Goal: Task Accomplishment & Management: Complete application form

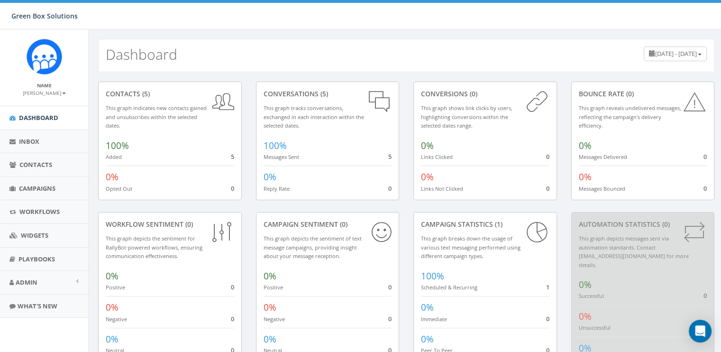
scroll to position [31, 0]
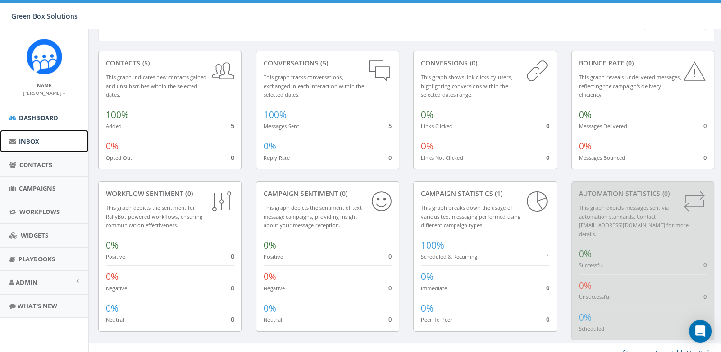
click at [31, 139] on span "Inbox" at bounding box center [29, 141] width 20 height 9
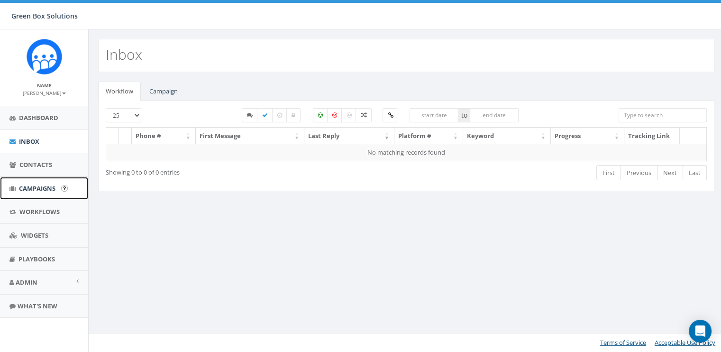
click at [30, 186] on span "Campaigns" at bounding box center [37, 188] width 37 height 9
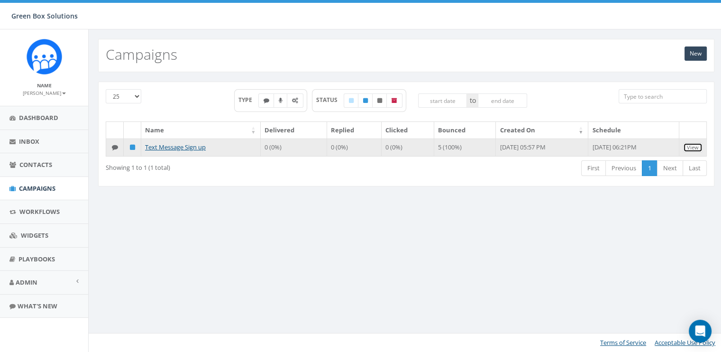
click at [695, 147] on link "View" at bounding box center [692, 148] width 19 height 10
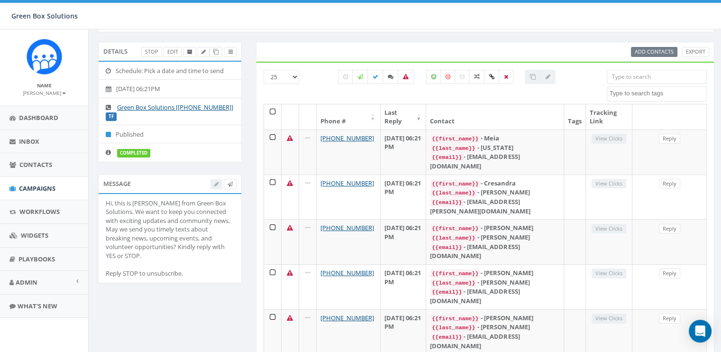
scroll to position [53, 0]
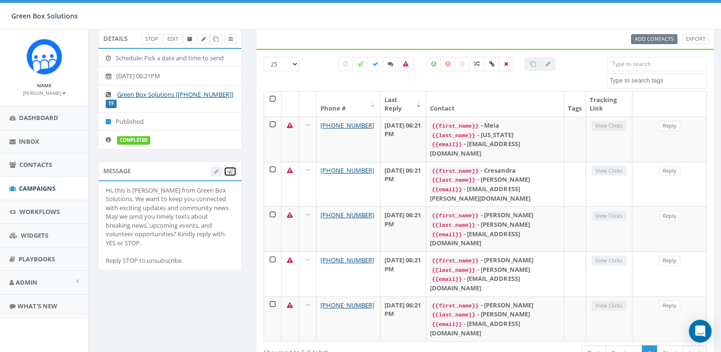
click at [230, 174] on link at bounding box center [230, 171] width 13 height 10
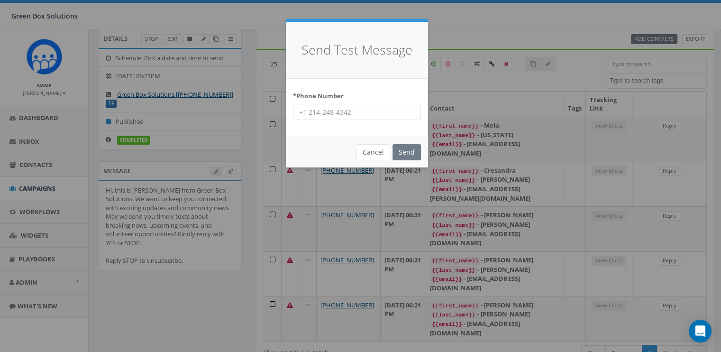
click at [319, 121] on div "* Phone Number" at bounding box center [357, 108] width 142 height 58
click at [319, 119] on input "* Phone Number" at bounding box center [357, 112] width 128 height 16
type input "7044587324"
click at [407, 147] on input "Send" at bounding box center [407, 152] width 28 height 16
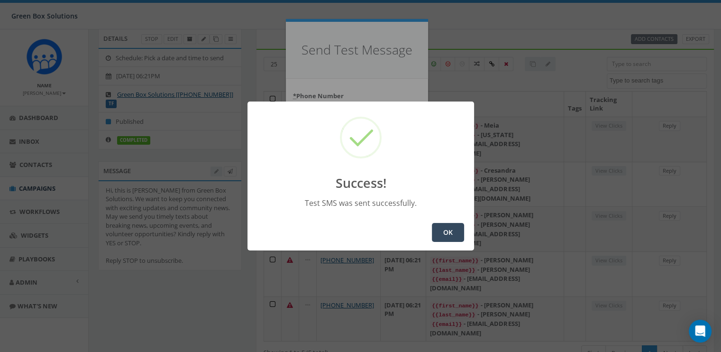
click at [446, 230] on button "OK" at bounding box center [448, 232] width 32 height 19
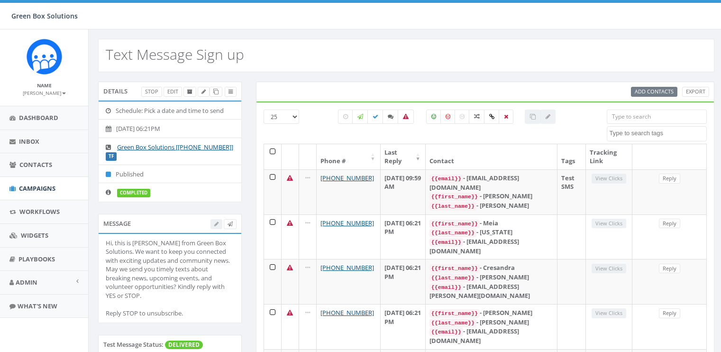
select select
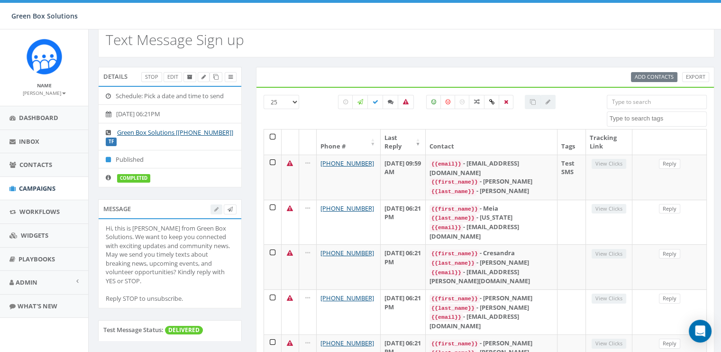
click at [271, 133] on th at bounding box center [273, 141] width 18 height 25
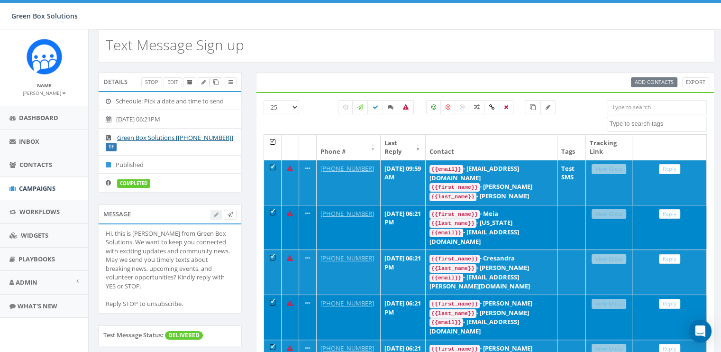
scroll to position [0, 0]
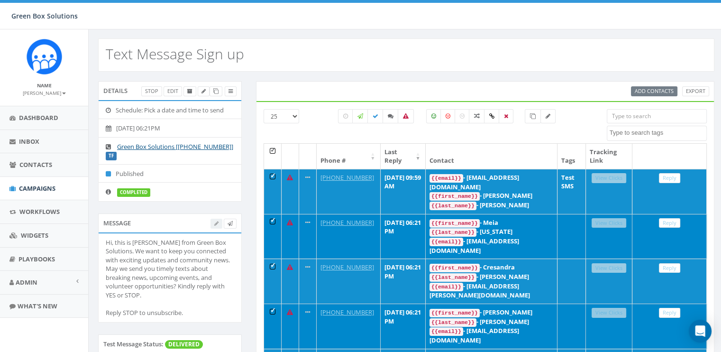
click at [660, 157] on th at bounding box center [670, 156] width 74 height 25
click at [271, 144] on th at bounding box center [273, 156] width 18 height 25
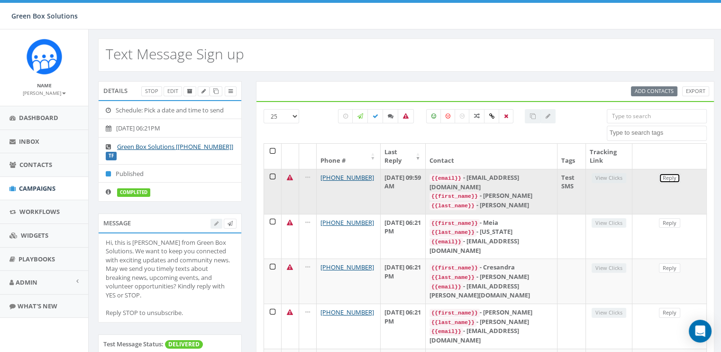
click at [669, 174] on link "Reply" at bounding box center [669, 178] width 21 height 10
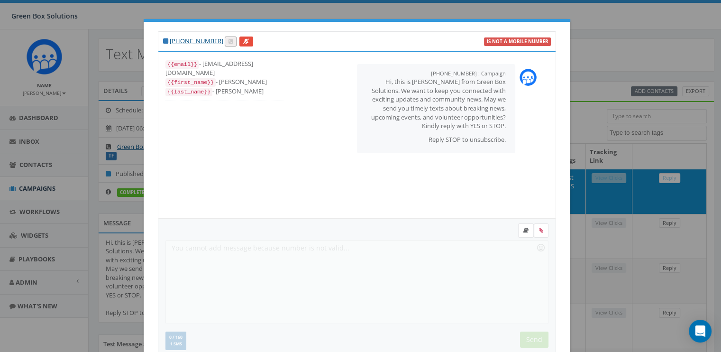
click at [605, 109] on div "+1 704-458-7324 is not a mobile number {{email}} - erinwelborn@greenboxsolution…" at bounding box center [360, 176] width 721 height 352
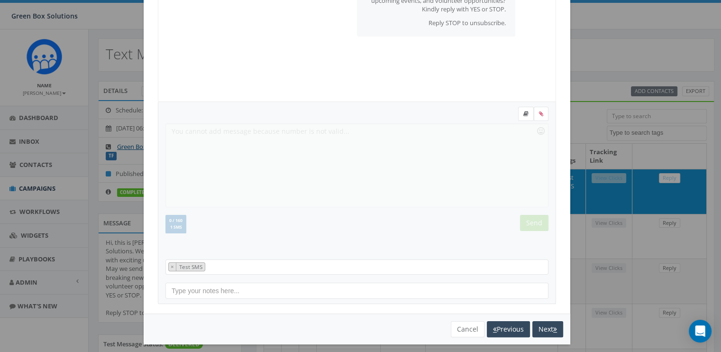
scroll to position [117, 0]
click at [468, 323] on button "Cancel" at bounding box center [468, 329] width 34 height 16
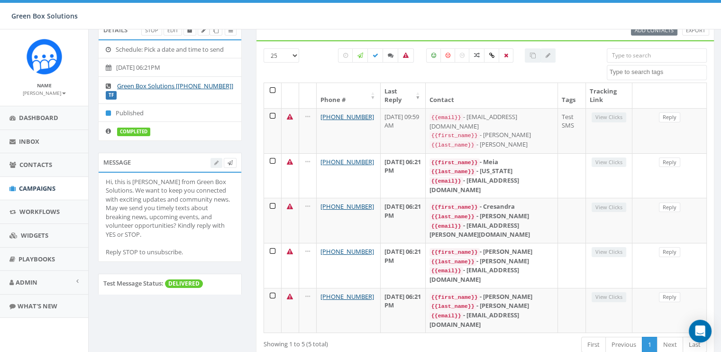
scroll to position [0, 0]
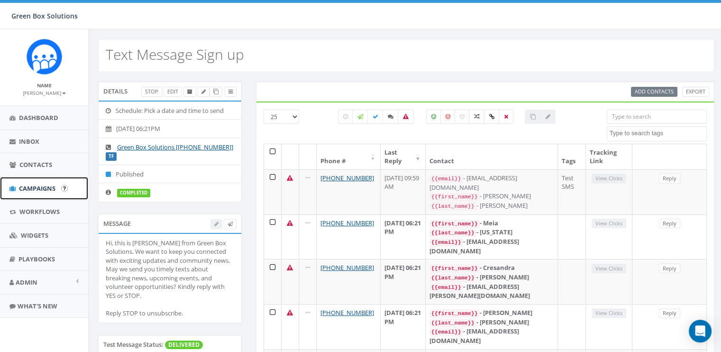
click at [34, 185] on span "Campaigns" at bounding box center [37, 188] width 37 height 9
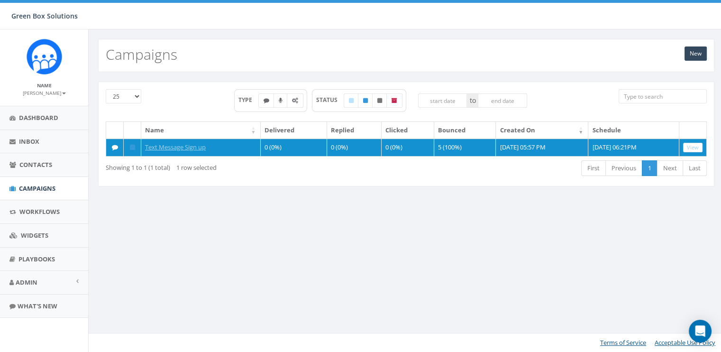
click at [124, 128] on th at bounding box center [133, 130] width 18 height 17
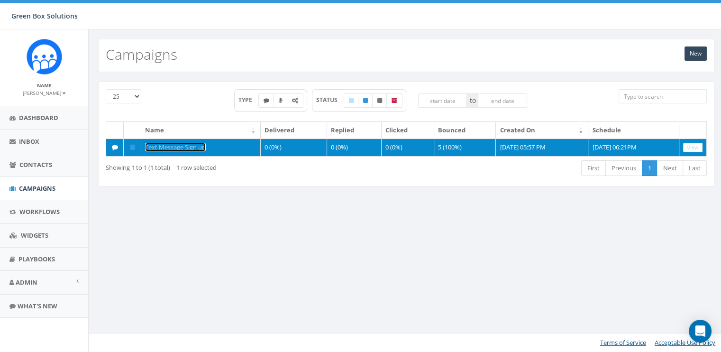
click at [161, 147] on link "Text Message Sign up" at bounding box center [175, 147] width 61 height 9
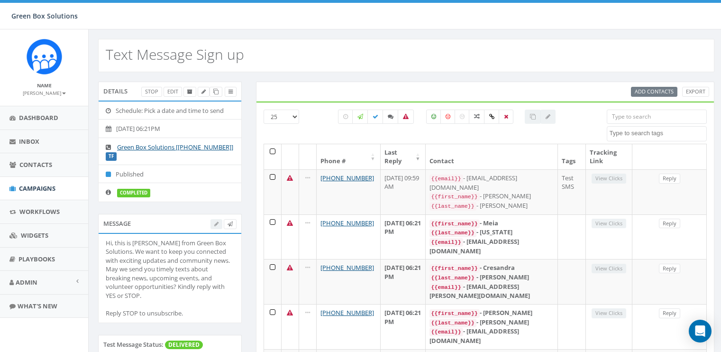
select select
click at [216, 91] on icon at bounding box center [215, 91] width 5 height 5
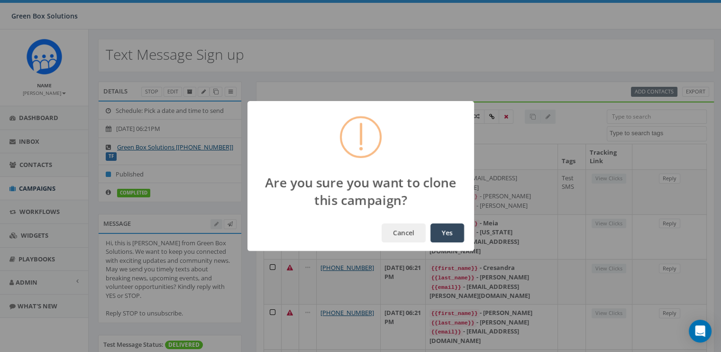
click at [436, 226] on button "Yes" at bounding box center [448, 232] width 34 height 19
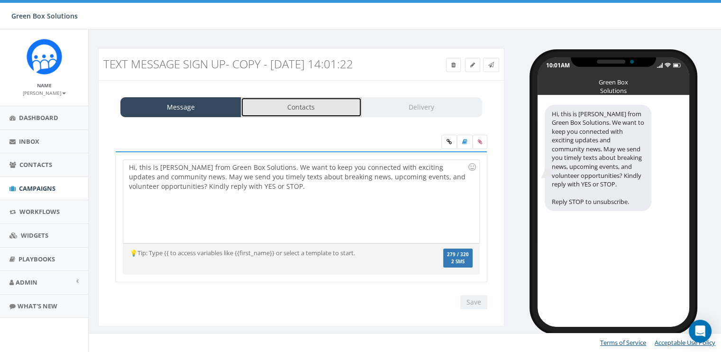
click at [303, 109] on link "Contacts" at bounding box center [301, 107] width 121 height 20
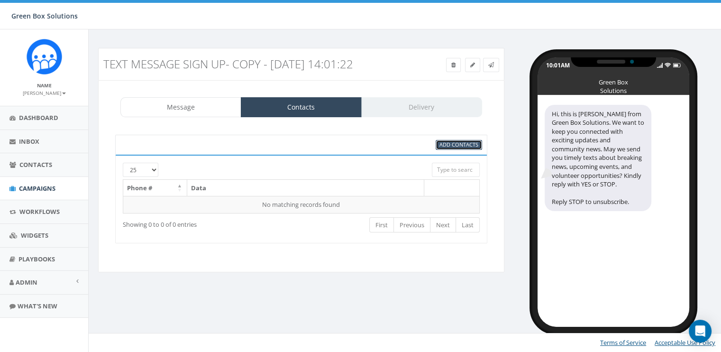
click at [445, 142] on span "Add Contacts" at bounding box center [459, 144] width 39 height 7
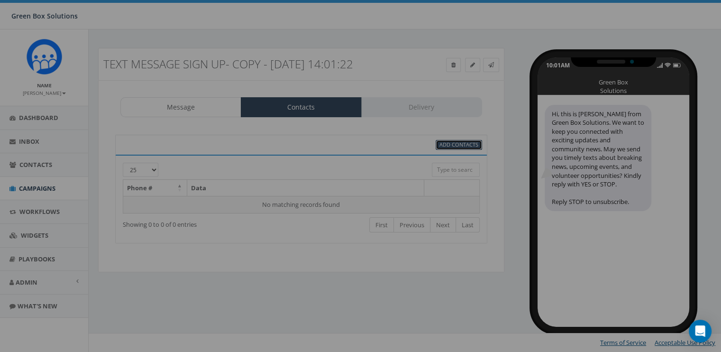
select select
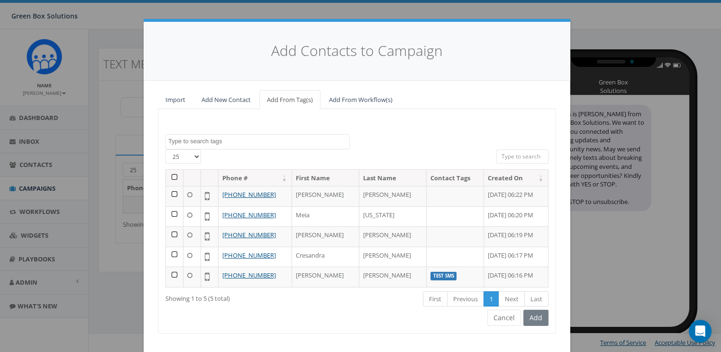
click at [170, 173] on th at bounding box center [175, 178] width 18 height 17
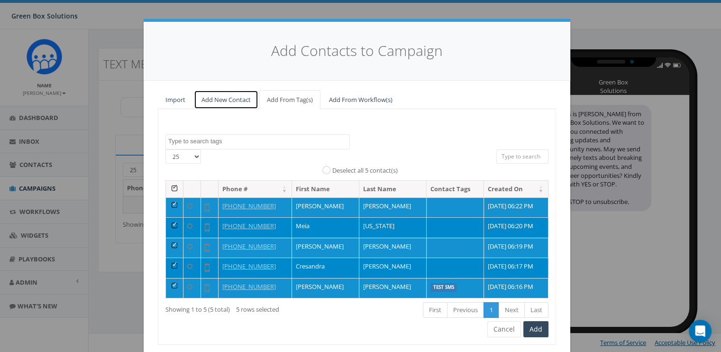
click at [214, 97] on link "Add New Contact" at bounding box center [226, 99] width 65 height 19
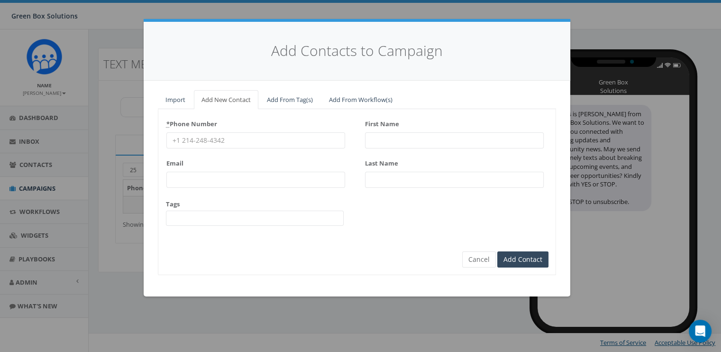
click at [211, 145] on input "* Phone Number" at bounding box center [255, 140] width 179 height 16
type input "7044589858"
click at [398, 142] on input "First Name" at bounding box center [454, 140] width 179 height 16
type input "Pamela"
type input "Welborn"
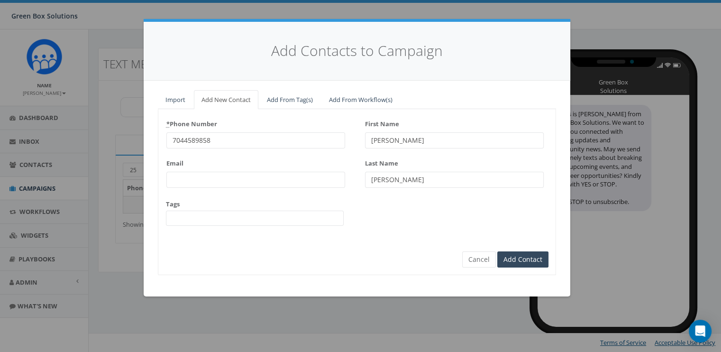
click at [282, 175] on input "Email" at bounding box center [255, 180] width 179 height 16
type input "pvwelborn540@hotmail.com"
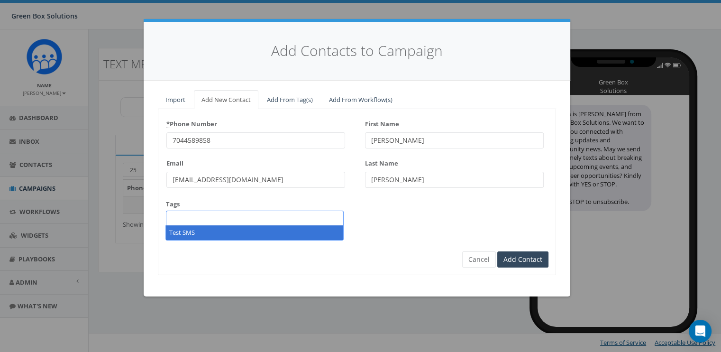
select select "Test SMS"
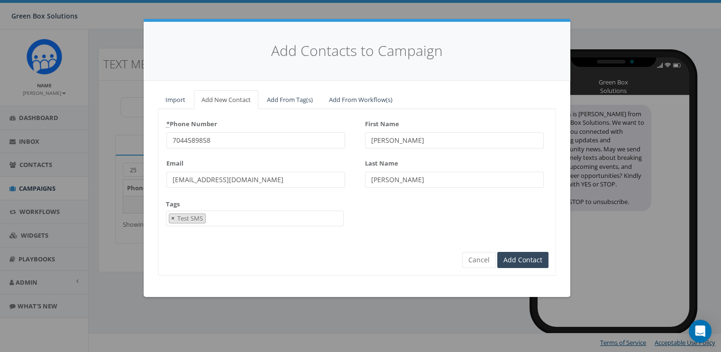
click at [172, 218] on span "×" at bounding box center [172, 218] width 3 height 9
select select
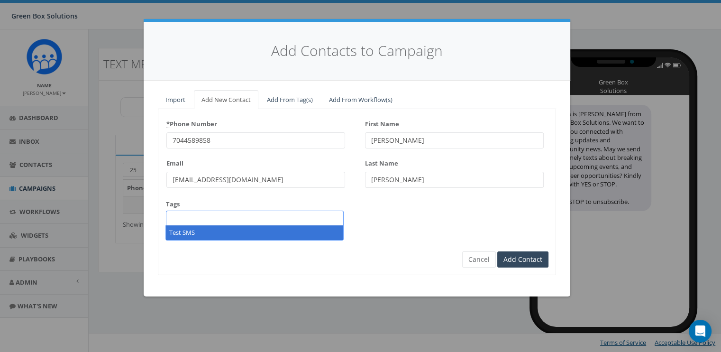
click at [175, 218] on span at bounding box center [255, 218] width 178 height 15
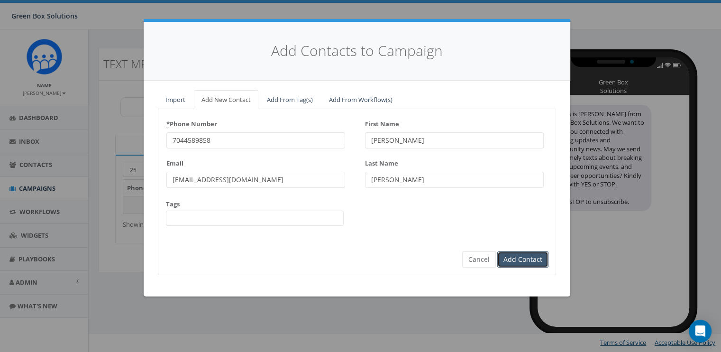
click at [531, 258] on input "Add Contact" at bounding box center [523, 259] width 51 height 16
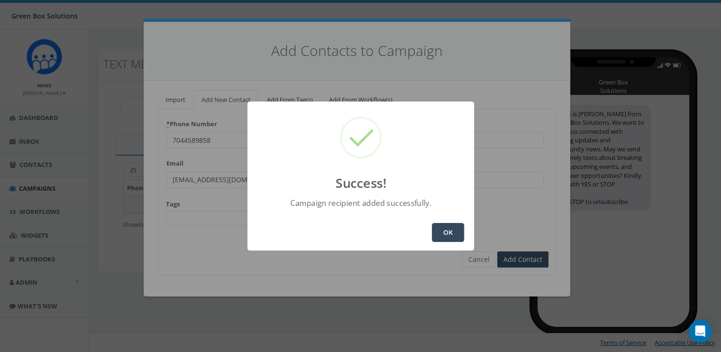
click at [450, 228] on button "OK" at bounding box center [448, 232] width 32 height 19
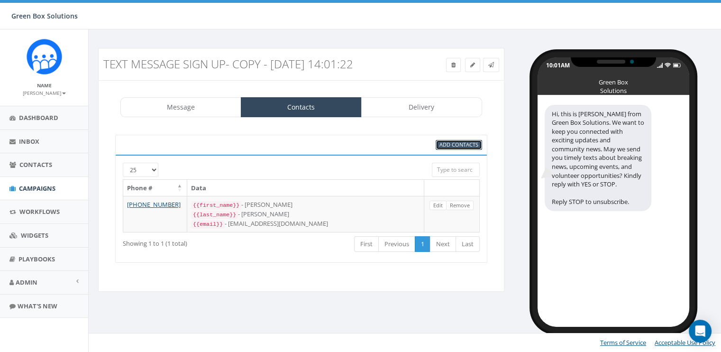
click at [458, 143] on span "Add Contacts" at bounding box center [459, 144] width 39 height 7
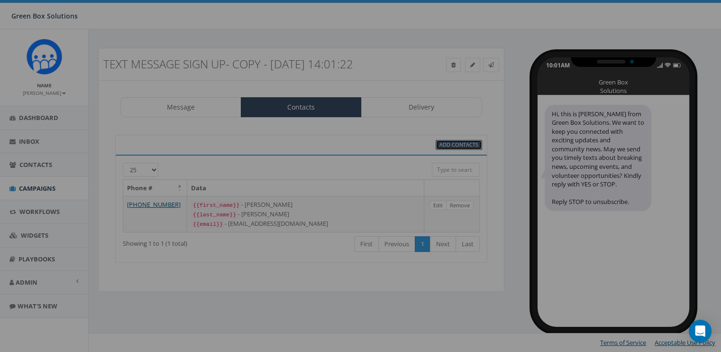
select select
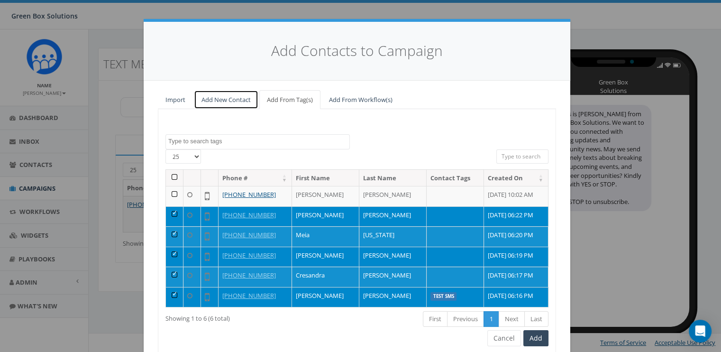
click at [231, 103] on link "Add New Contact" at bounding box center [226, 99] width 65 height 19
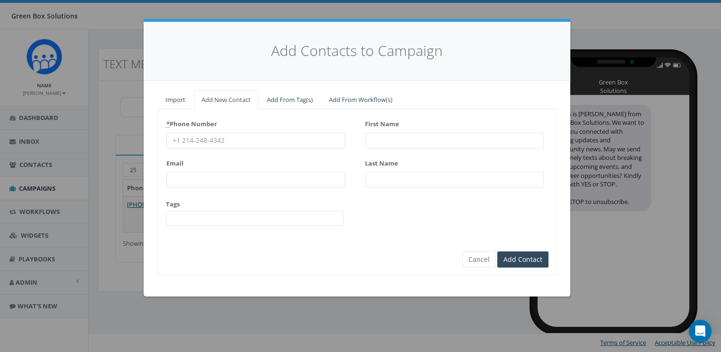
click at [241, 142] on input "* Phone Number" at bounding box center [255, 140] width 179 height 16
type input "17047247297"
type input "kdubn3d@msn.com"
click at [393, 142] on input "First Name" at bounding box center [454, 140] width 179 height 16
type input "Kim"
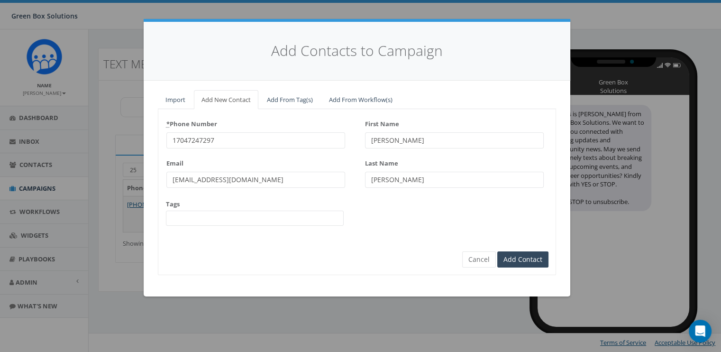
type input "Welborn"
click at [392, 260] on div "* Phone Number 17047247297 Email kdubn3d@msn.com Tags Test SMS First Name Kim L…" at bounding box center [357, 192] width 398 height 166
click at [526, 257] on input "Add Contact" at bounding box center [523, 259] width 51 height 16
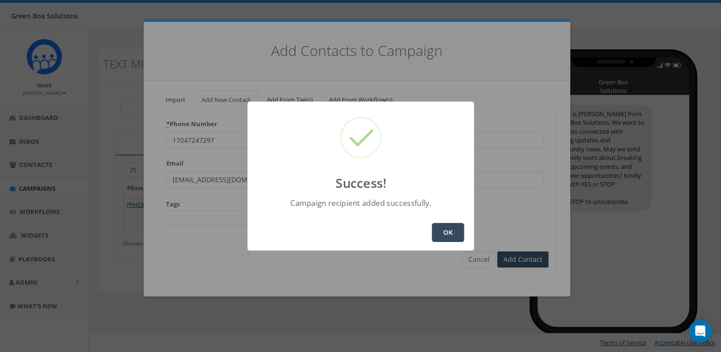
click at [448, 238] on button "OK" at bounding box center [448, 232] width 32 height 19
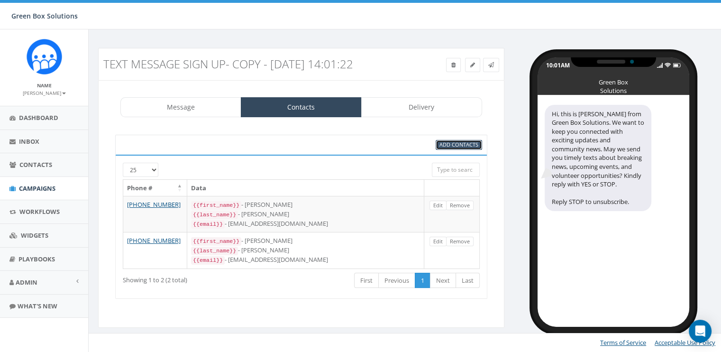
click at [459, 145] on span "Add Contacts" at bounding box center [459, 144] width 39 height 7
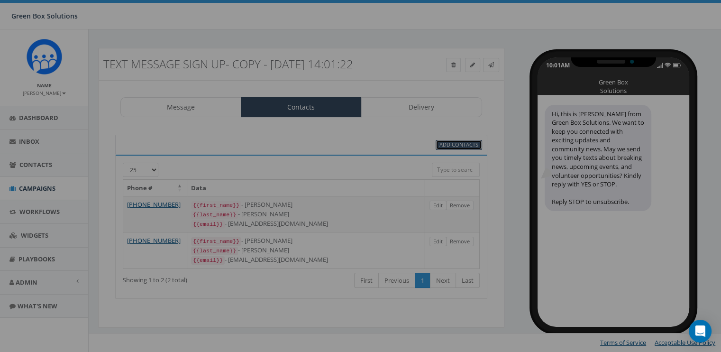
select select
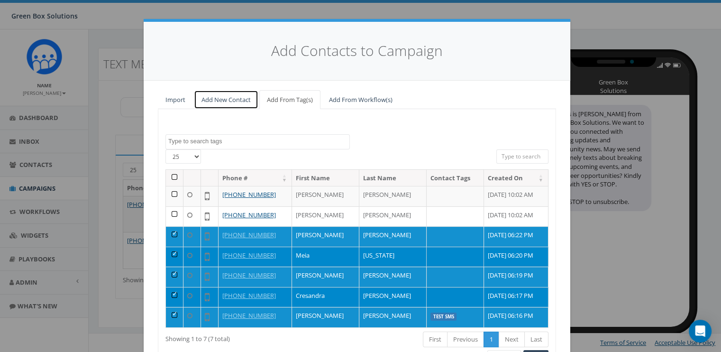
click at [230, 98] on link "Add New Contact" at bounding box center [226, 99] width 65 height 19
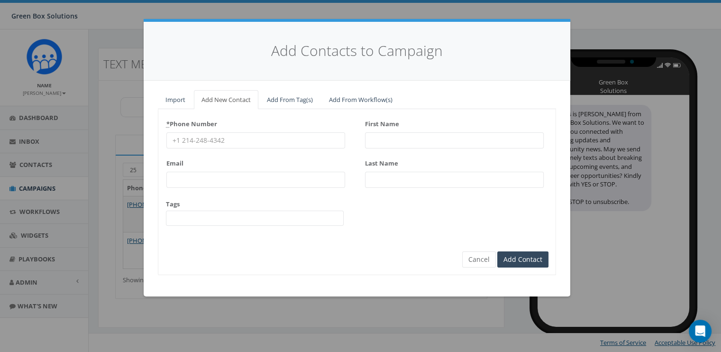
click at [227, 146] on input "* Phone Number" at bounding box center [255, 140] width 179 height 16
type input "7047632522"
click at [264, 164] on div "Email" at bounding box center [255, 172] width 179 height 32
click at [260, 174] on input "Email" at bounding box center [255, 180] width 179 height 16
type input "kgvinson@bellsouth.net"
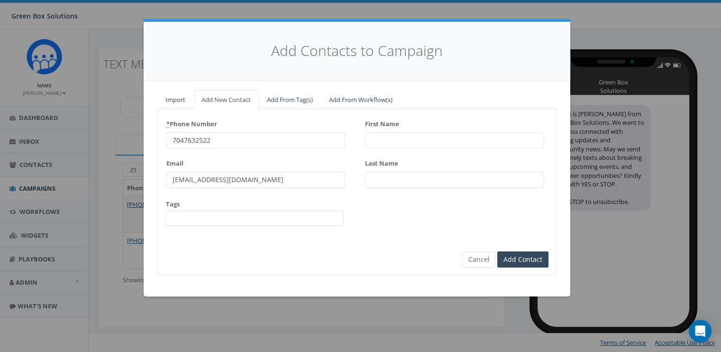
click at [413, 137] on input "First Name" at bounding box center [454, 140] width 179 height 16
type input "Kenneth"
type input "Vinson"
click at [528, 257] on input "Add Contact" at bounding box center [523, 259] width 51 height 16
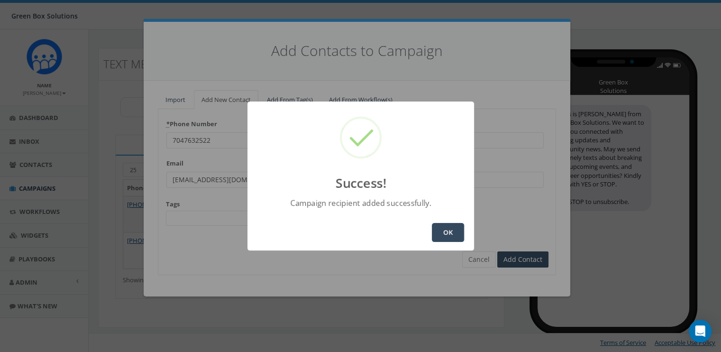
click at [450, 226] on button "OK" at bounding box center [448, 232] width 32 height 19
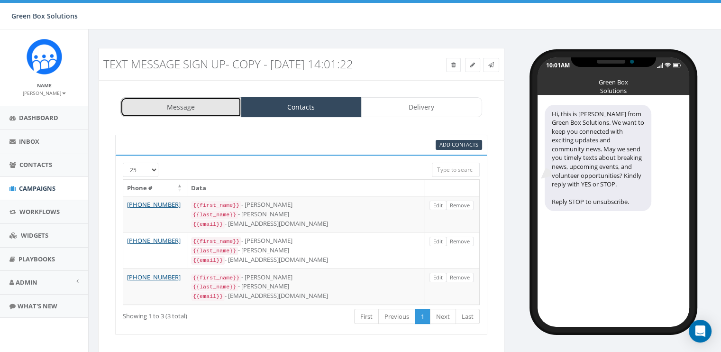
click at [198, 109] on link "Message" at bounding box center [180, 107] width 121 height 20
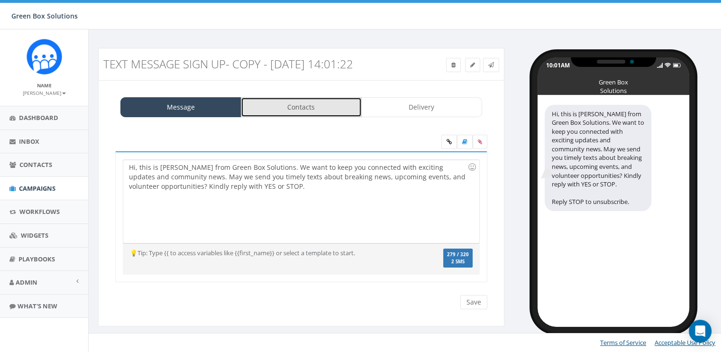
click at [276, 108] on link "Contacts" at bounding box center [301, 107] width 121 height 20
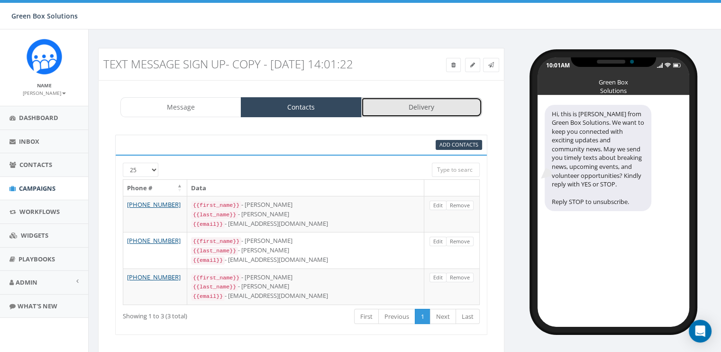
click at [423, 112] on link "Delivery" at bounding box center [421, 107] width 121 height 20
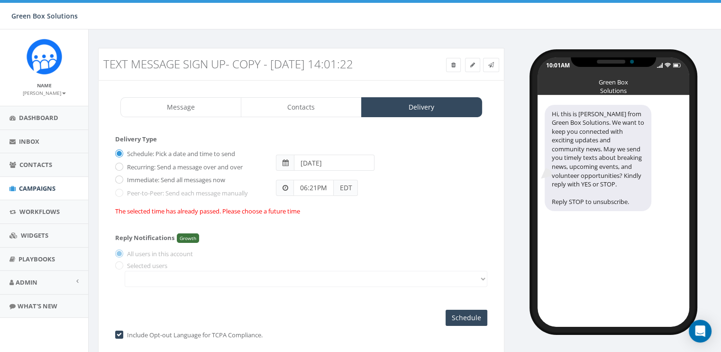
click at [123, 187] on div "Schedule: Pick a date and time to send Recurring: Send a message over and over …" at bounding box center [188, 172] width 161 height 52
click at [125, 175] on label "Immediate: Send all messages now" at bounding box center [175, 179] width 101 height 9
click at [119, 177] on input "Immediate: Send all messages now" at bounding box center [118, 180] width 6 height 6
radio input "true"
click at [463, 317] on input "Send Now" at bounding box center [465, 318] width 45 height 16
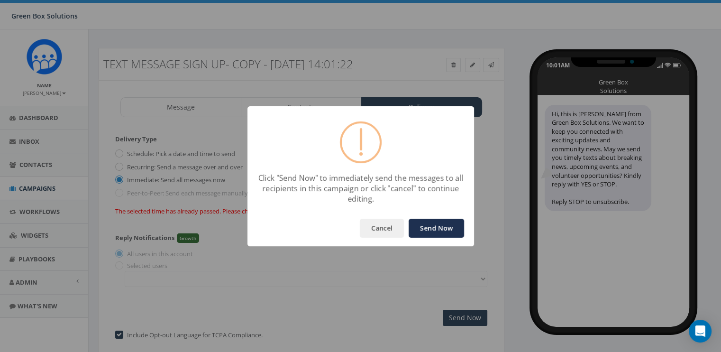
click at [446, 223] on button "Send Now" at bounding box center [436, 228] width 55 height 19
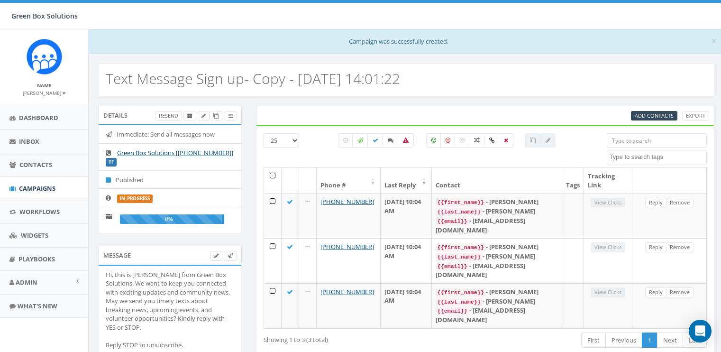
select select
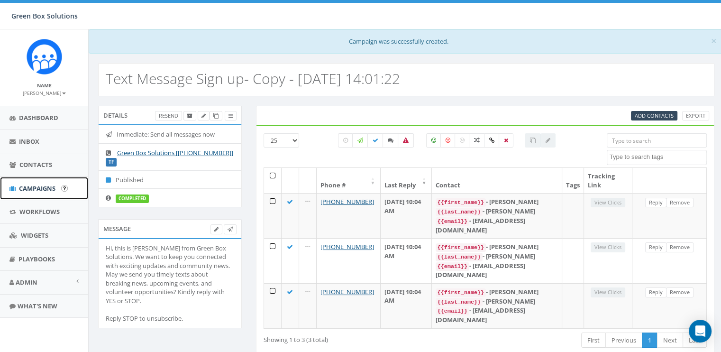
click at [30, 184] on span "Campaigns" at bounding box center [37, 188] width 37 height 9
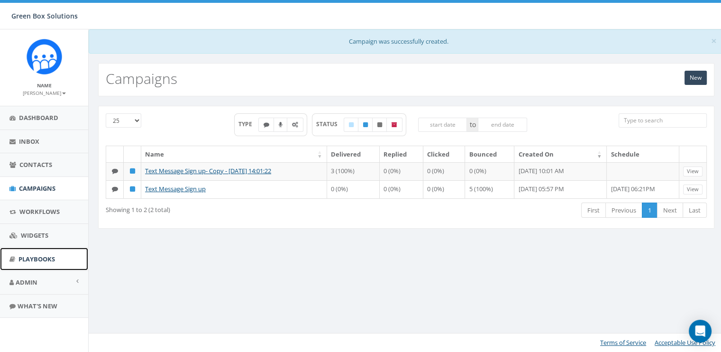
click at [44, 255] on span "Playbooks" at bounding box center [36, 259] width 37 height 9
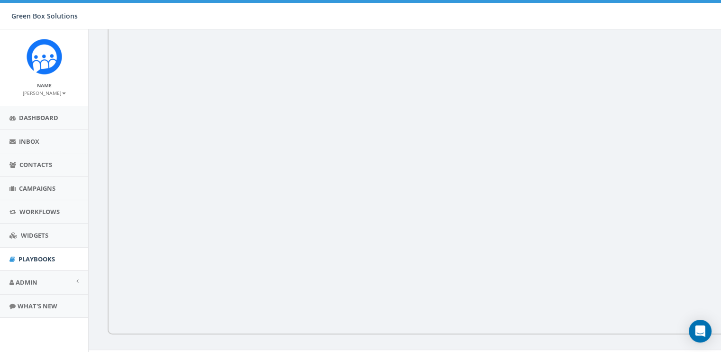
scroll to position [199, 0]
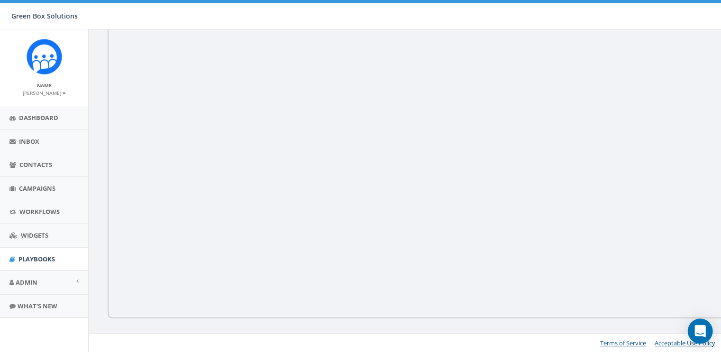
click at [706, 327] on div "Open Intercom Messenger" at bounding box center [700, 331] width 25 height 25
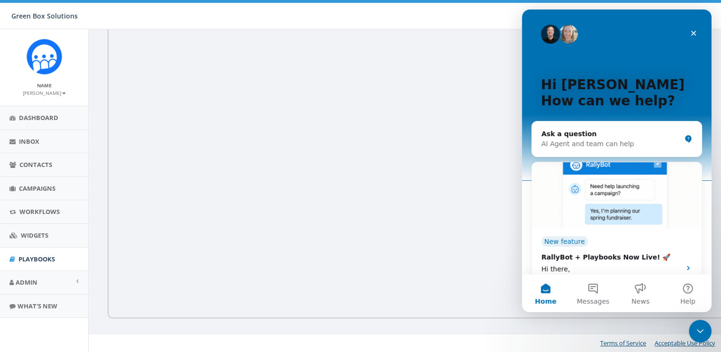
scroll to position [0, 0]
click at [692, 37] on icon "Close" at bounding box center [694, 33] width 8 height 8
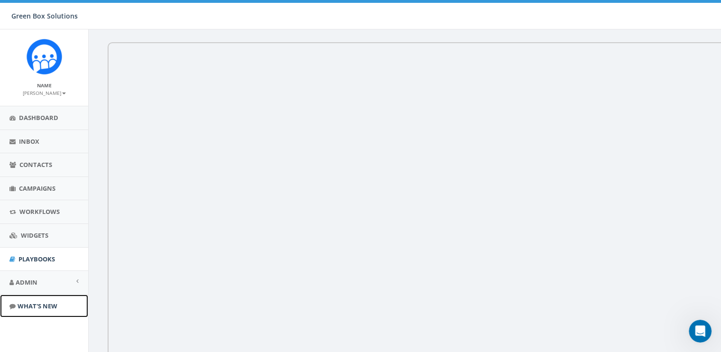
click at [50, 307] on span "What's New" at bounding box center [38, 306] width 40 height 9
click at [45, 174] on link "Contacts" at bounding box center [44, 164] width 88 height 23
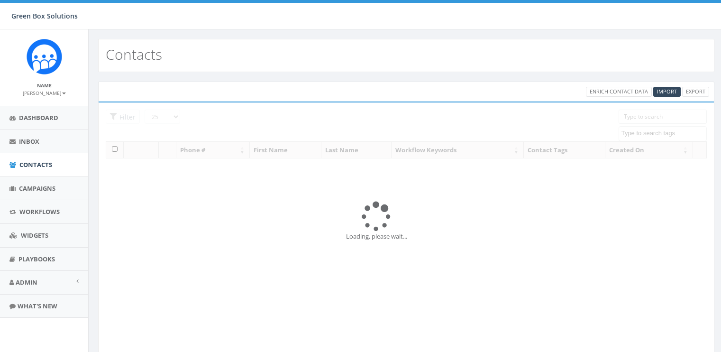
select select
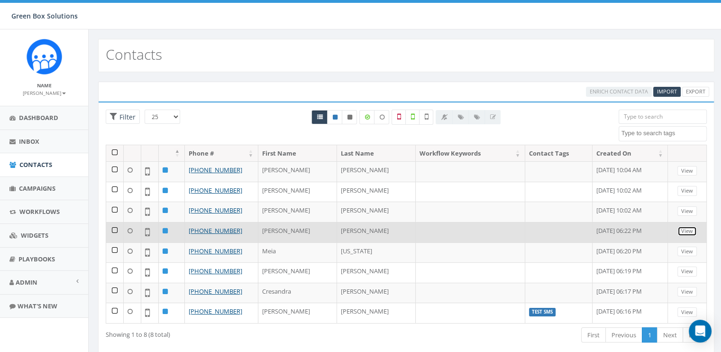
click at [693, 232] on link "View" at bounding box center [687, 231] width 19 height 10
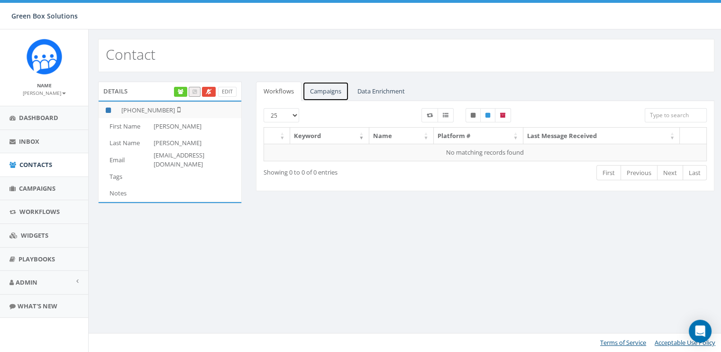
click at [336, 86] on link "Campaigns" at bounding box center [326, 91] width 46 height 19
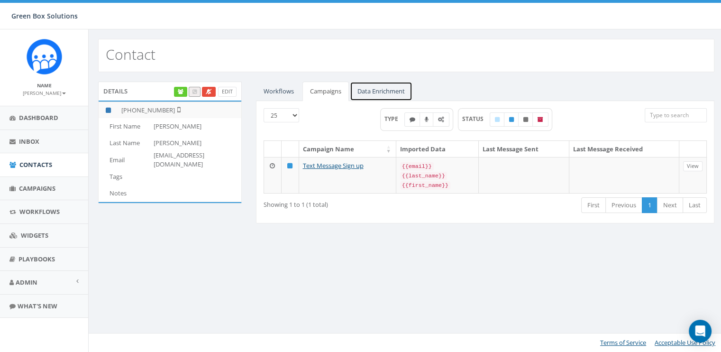
click at [375, 94] on link "Data Enrichment" at bounding box center [381, 91] width 63 height 19
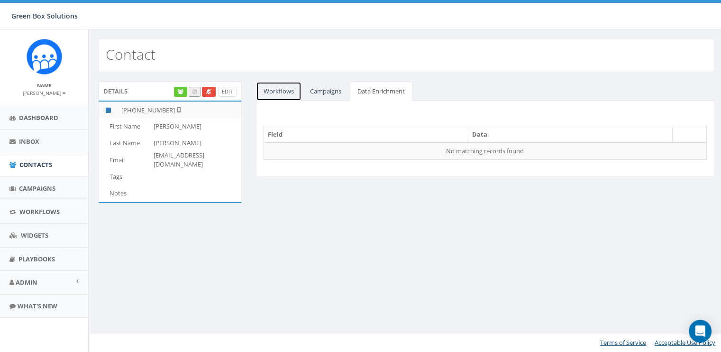
click at [292, 87] on link "Workflows" at bounding box center [279, 91] width 46 height 19
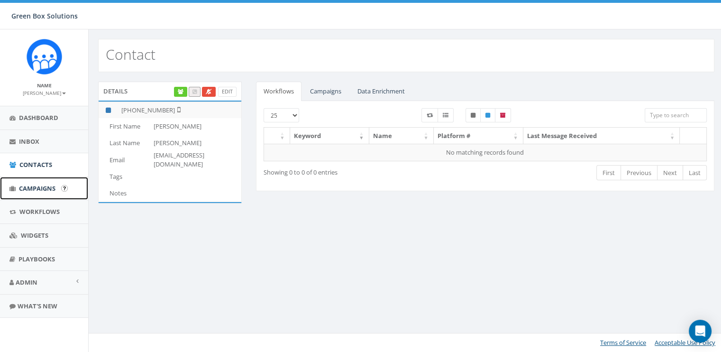
click at [25, 192] on span "Campaigns" at bounding box center [37, 188] width 37 height 9
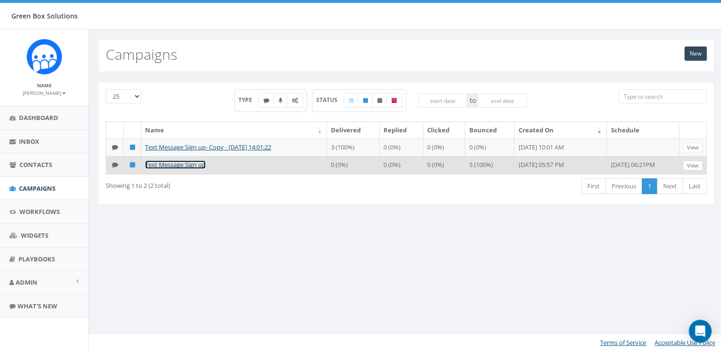
click at [161, 164] on link "Text Message Sign up" at bounding box center [175, 164] width 61 height 9
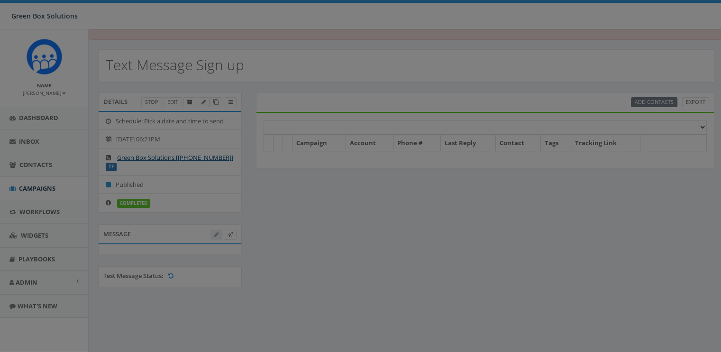
select select
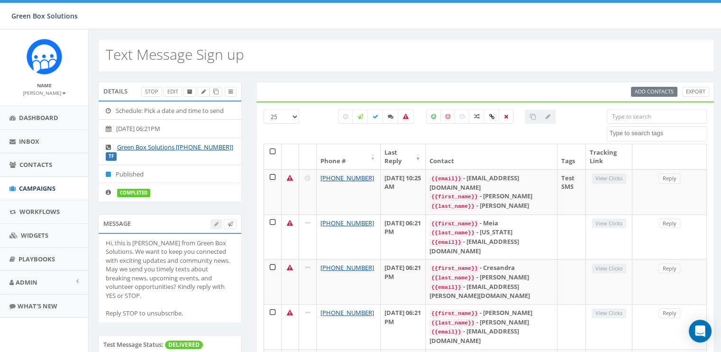
click at [273, 152] on th at bounding box center [273, 156] width 18 height 25
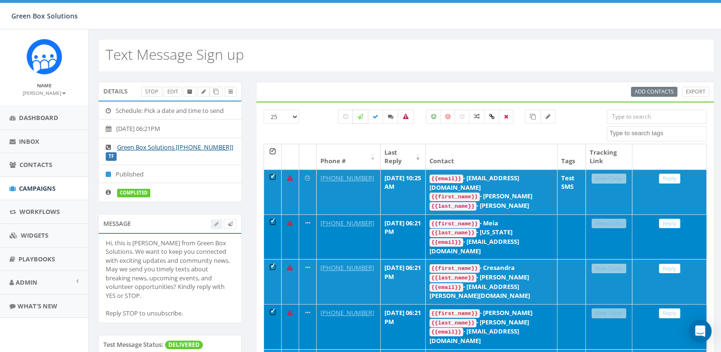
click at [364, 116] on label at bounding box center [360, 117] width 16 height 14
checkbox input "true"
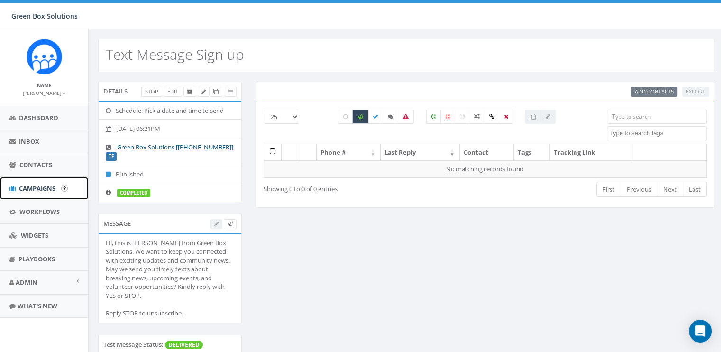
click at [49, 187] on span "Campaigns" at bounding box center [37, 188] width 37 height 9
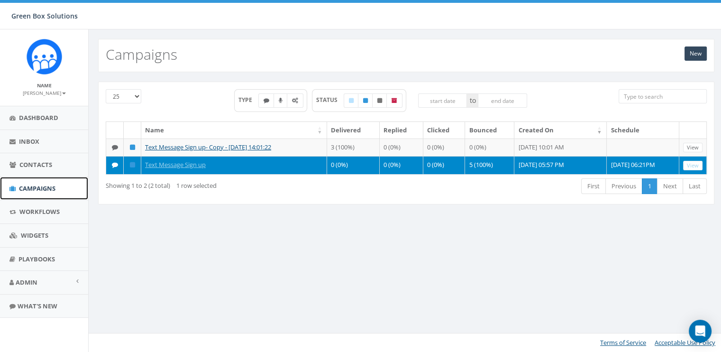
click at [49, 187] on span "Campaigns" at bounding box center [37, 188] width 37 height 9
click at [184, 164] on link "Text Message Sign up" at bounding box center [175, 164] width 61 height 9
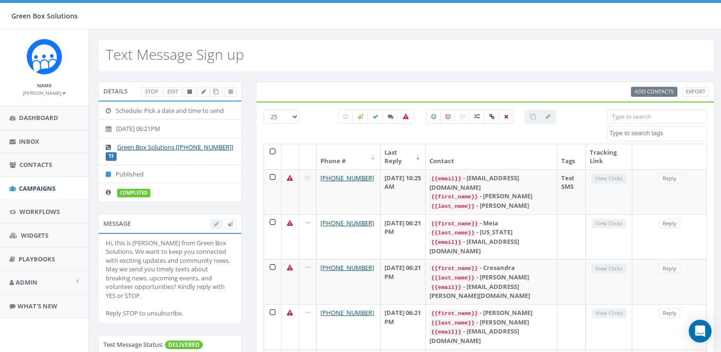
select select
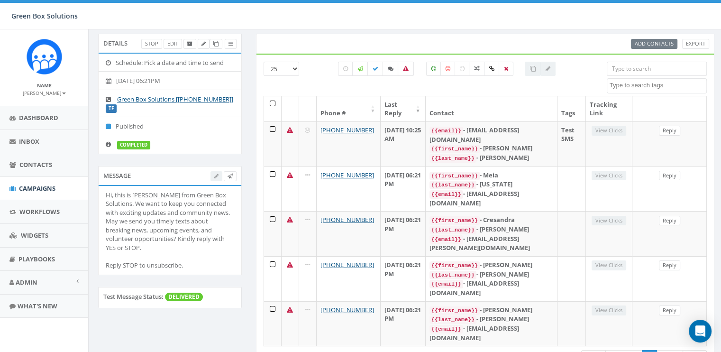
scroll to position [53, 0]
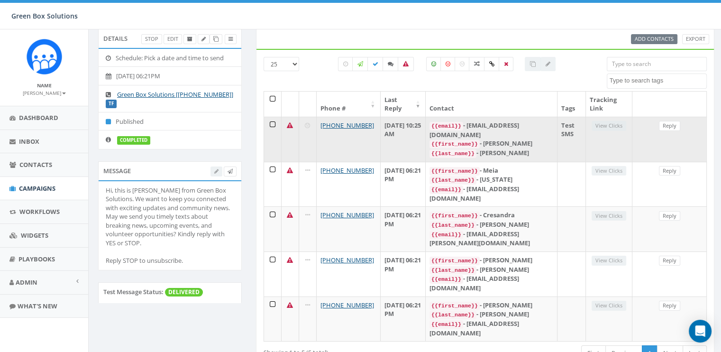
click at [271, 120] on td at bounding box center [273, 139] width 18 height 45
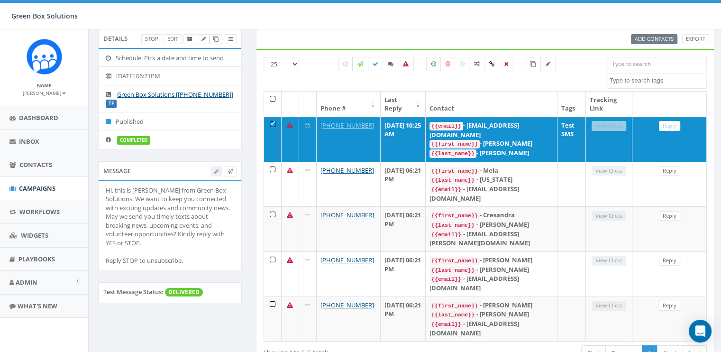
click at [363, 63] on icon at bounding box center [361, 64] width 6 height 6
checkbox input "true"
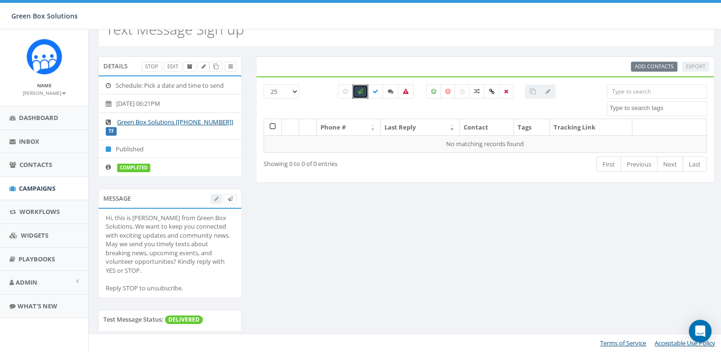
scroll to position [24, 0]
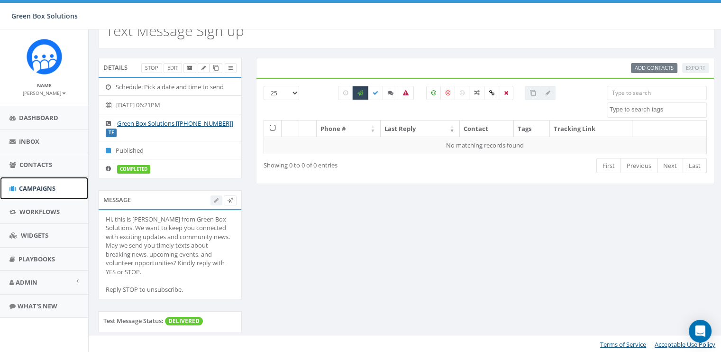
click at [52, 186] on span "Campaigns" at bounding box center [37, 188] width 37 height 9
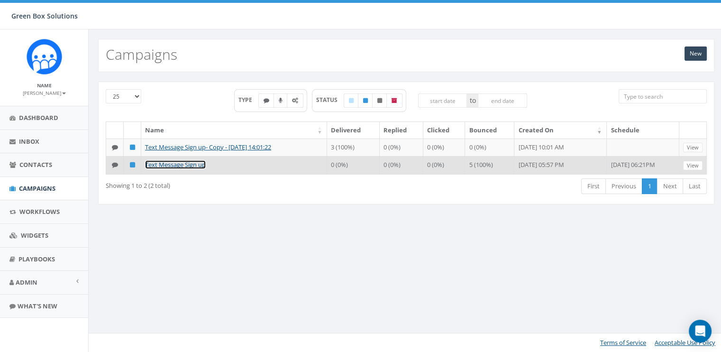
click at [165, 160] on link "Text Message Sign up" at bounding box center [175, 164] width 61 height 9
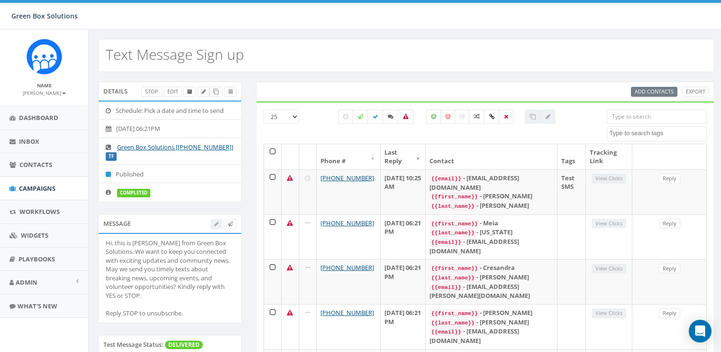
select select
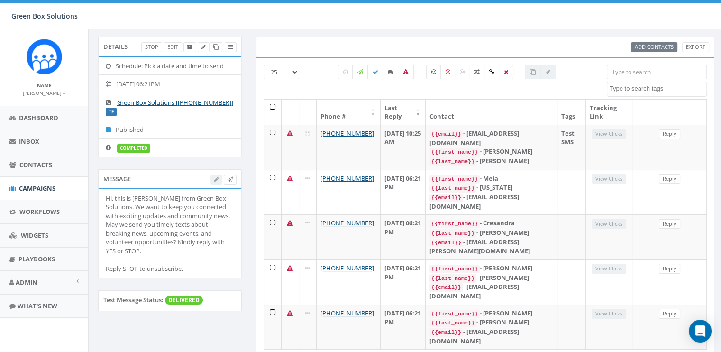
scroll to position [53, 0]
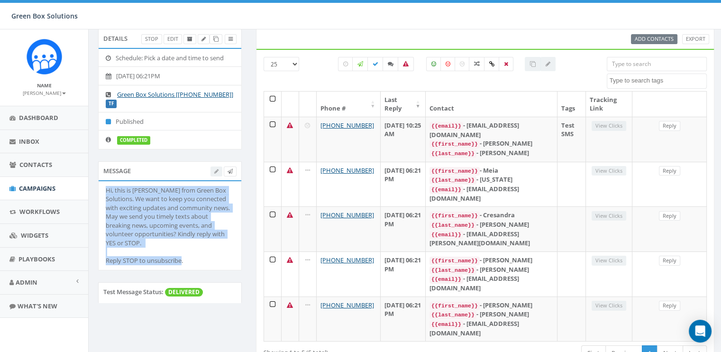
drag, startPoint x: 107, startPoint y: 188, endPoint x: 202, endPoint y: 261, distance: 119.4
click at [202, 261] on div "Hi, this is Erin Welborn from Green Box Solutions. We want to keep you connecte…" at bounding box center [170, 225] width 129 height 79
drag, startPoint x: 202, startPoint y: 261, endPoint x: 134, endPoint y: 220, distance: 79.5
copy div "Hi, this is Erin Welborn from Green Box Solutions. We want to keep you connecte…"
click at [29, 187] on span "Campaigns" at bounding box center [37, 188] width 37 height 9
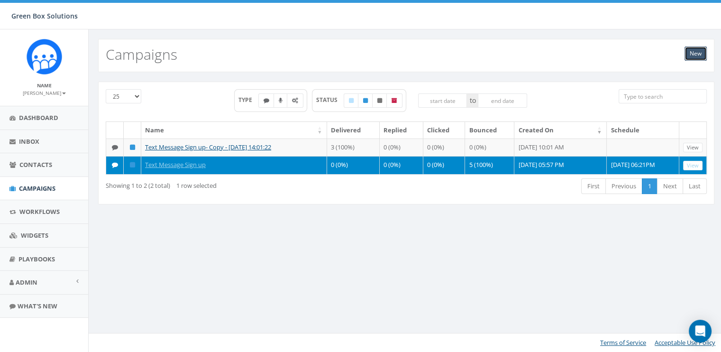
click at [696, 51] on link "New" at bounding box center [696, 53] width 22 height 14
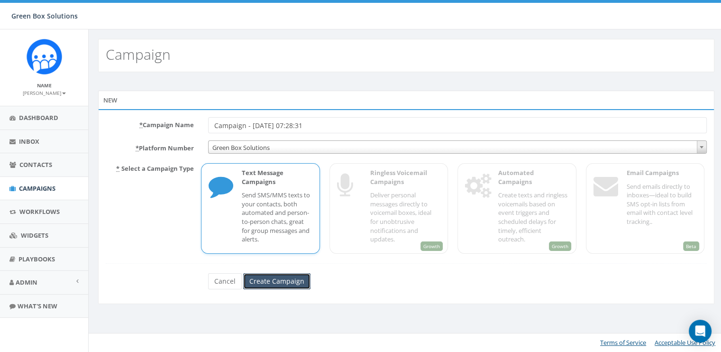
click at [283, 283] on input "Create Campaign" at bounding box center [276, 281] width 67 height 16
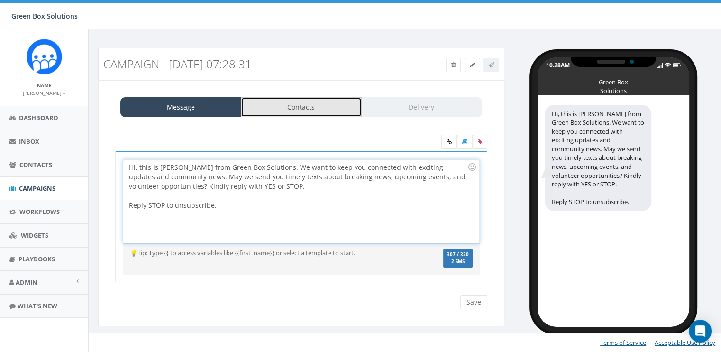
click at [324, 112] on link "Contacts" at bounding box center [301, 107] width 121 height 20
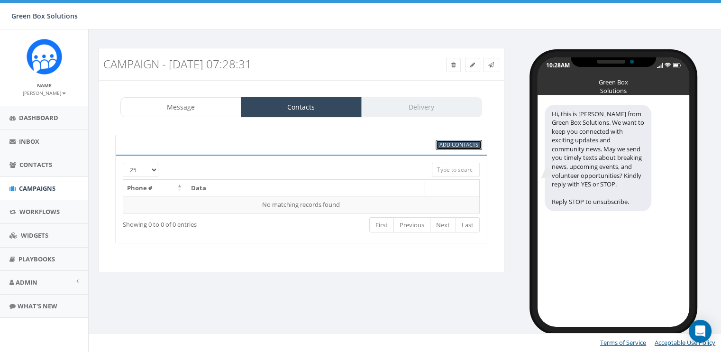
click at [454, 148] on link "Add Contacts" at bounding box center [459, 145] width 46 height 10
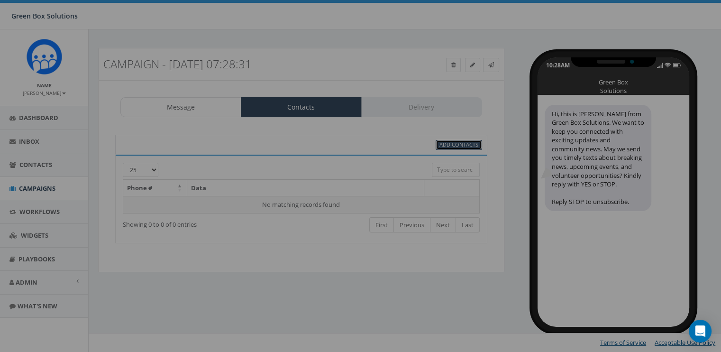
select select
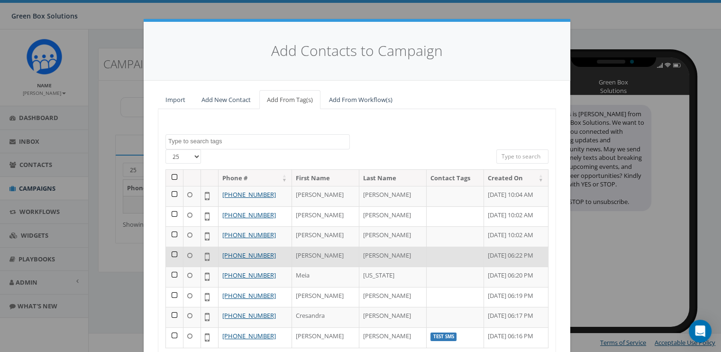
click at [171, 252] on td at bounding box center [175, 257] width 18 height 20
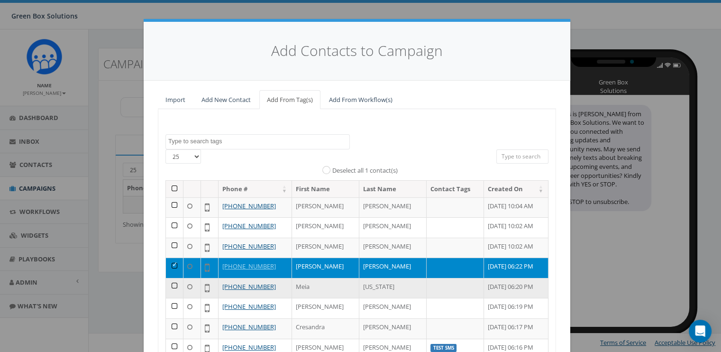
click at [168, 284] on td at bounding box center [175, 288] width 18 height 20
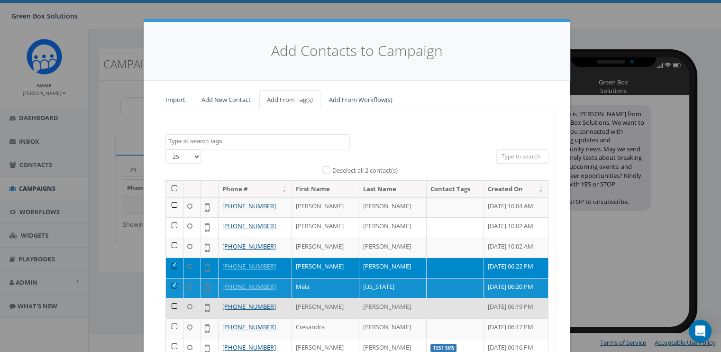
click at [169, 304] on td at bounding box center [175, 308] width 18 height 20
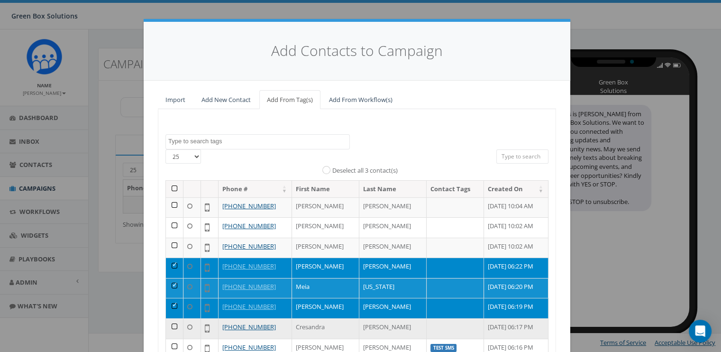
click at [171, 327] on td at bounding box center [175, 328] width 18 height 20
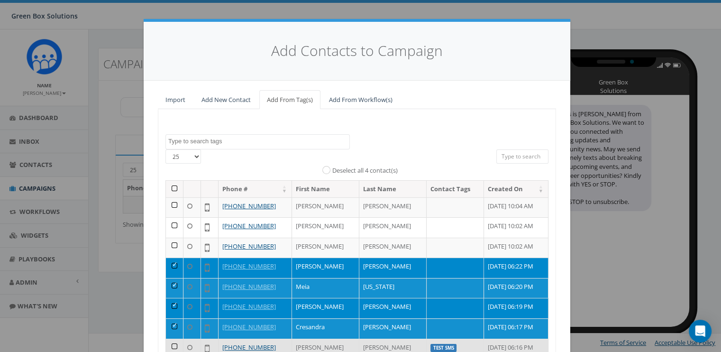
click at [171, 348] on td at bounding box center [175, 349] width 18 height 20
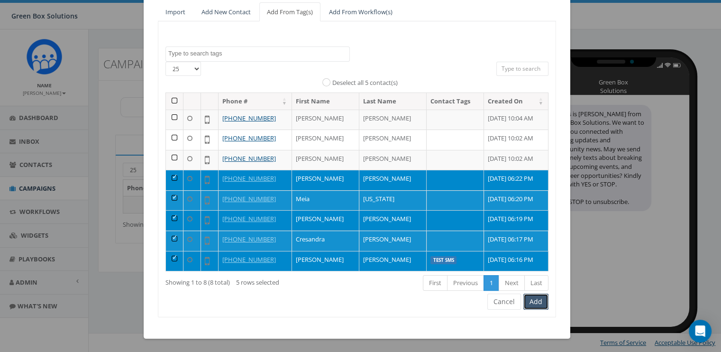
click at [538, 302] on button "Add" at bounding box center [536, 302] width 25 height 16
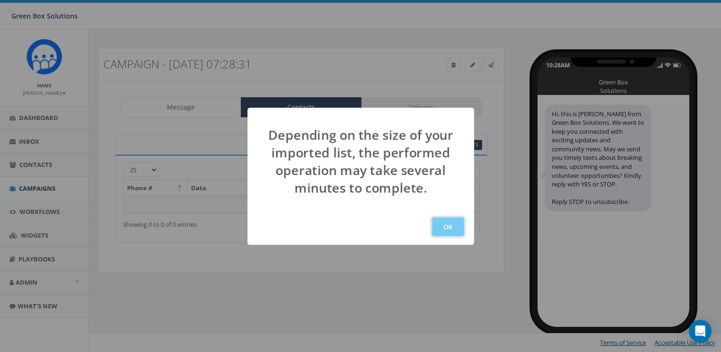
click at [447, 224] on button "OK" at bounding box center [448, 226] width 32 height 19
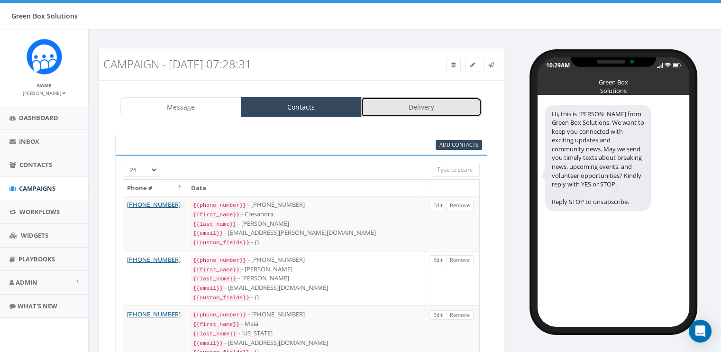
click at [418, 111] on link "Delivery" at bounding box center [421, 107] width 121 height 20
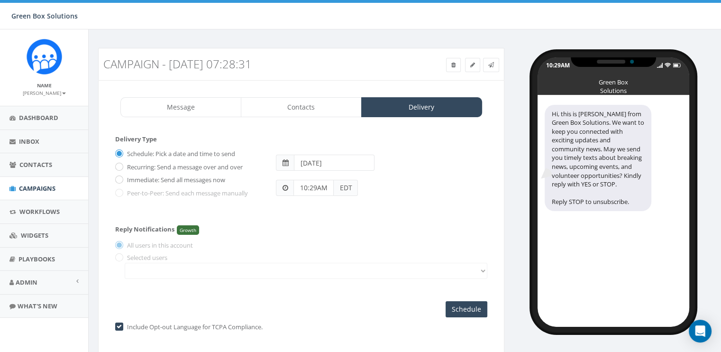
click at [120, 184] on div "Schedule: Pick a date and time to send Recurring: Send a message over and over …" at bounding box center [188, 172] width 161 height 52
click at [119, 180] on input "Immediate: Send all messages now" at bounding box center [118, 180] width 6 height 6
radio input "true"
click at [465, 313] on input "Send Now" at bounding box center [465, 309] width 45 height 16
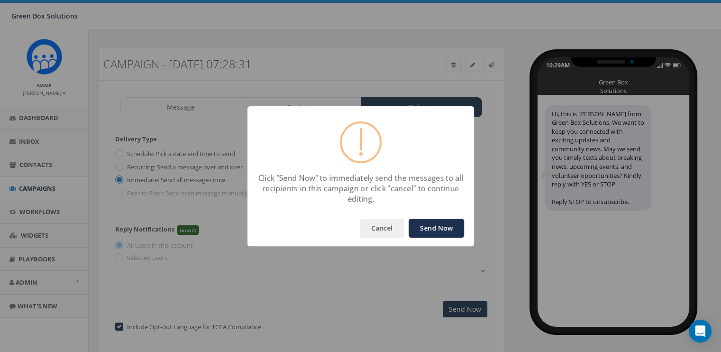
click at [424, 228] on button "Send Now" at bounding box center [436, 228] width 55 height 19
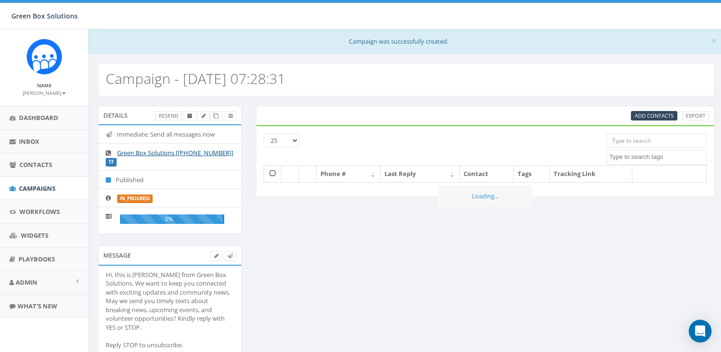
select select
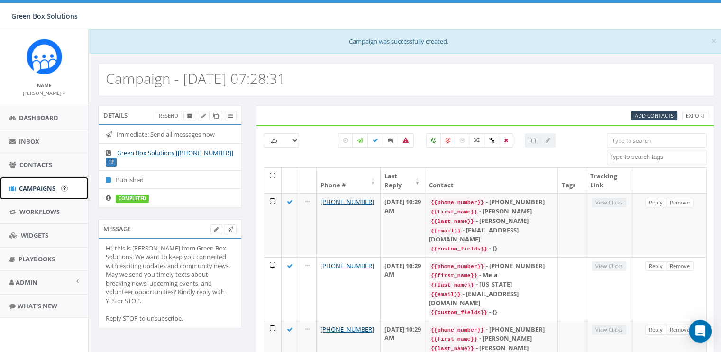
click at [31, 185] on span "Campaigns" at bounding box center [37, 188] width 37 height 9
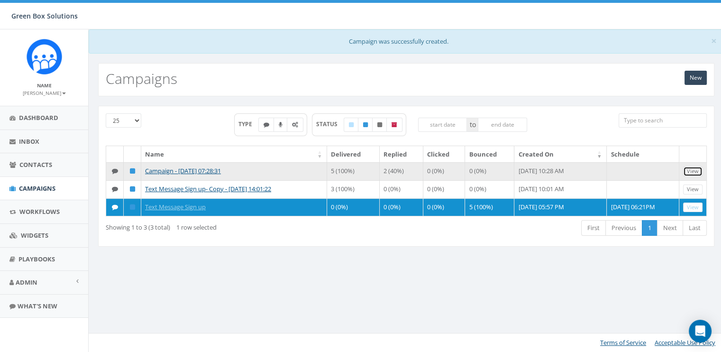
click at [690, 166] on link "View" at bounding box center [692, 171] width 19 height 10
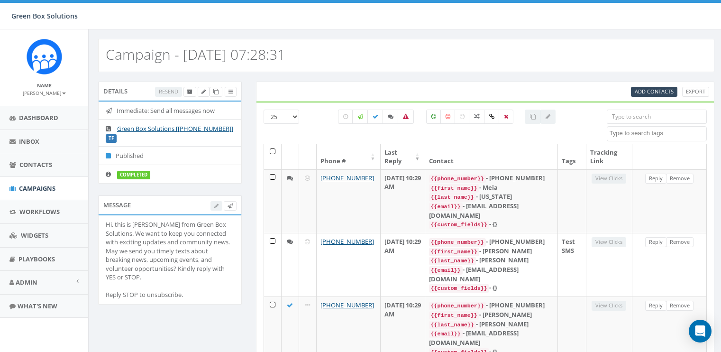
select select
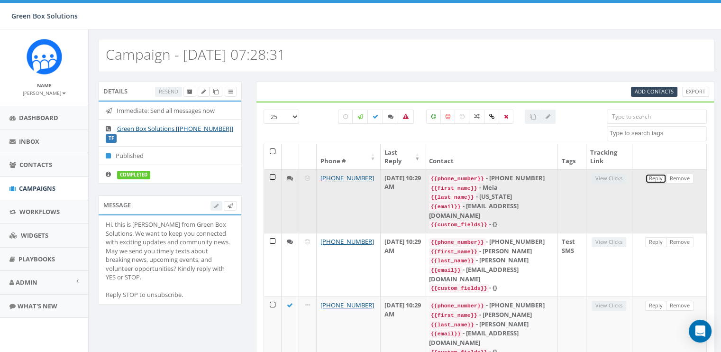
click at [654, 175] on link "Reply" at bounding box center [655, 179] width 21 height 10
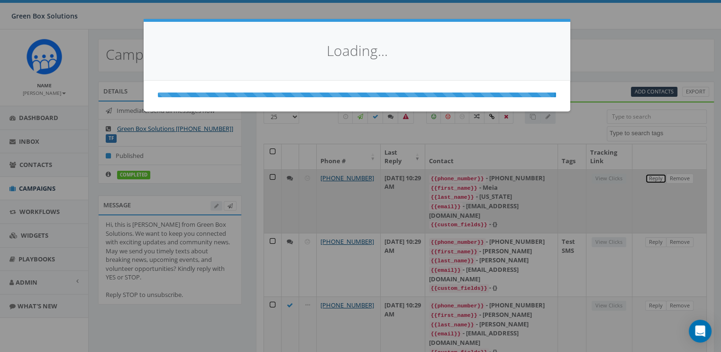
select select
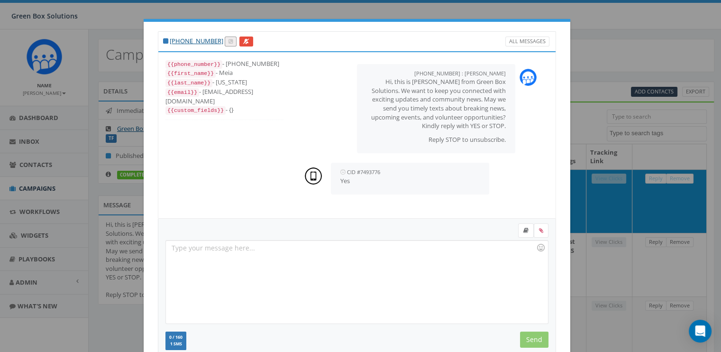
click at [621, 146] on div "[PHONE_NUMBER] All Messages {{phone_number}} - [PHONE_NUMBER] {{first_name}} - …" at bounding box center [360, 176] width 721 height 352
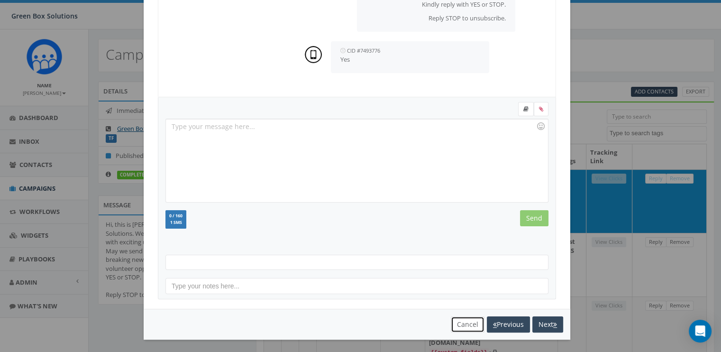
click at [463, 319] on button "Cancel" at bounding box center [468, 324] width 34 height 16
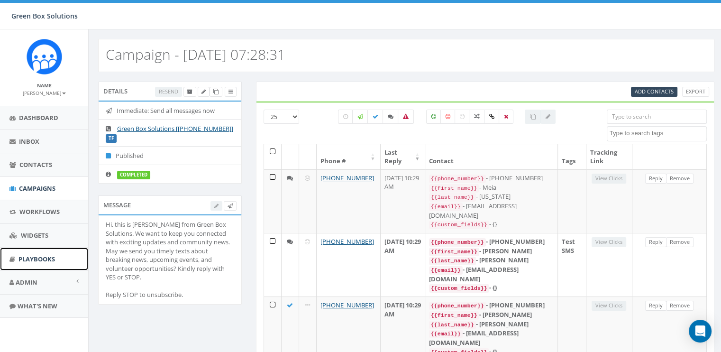
click at [45, 259] on span "Playbooks" at bounding box center [36, 259] width 37 height 9
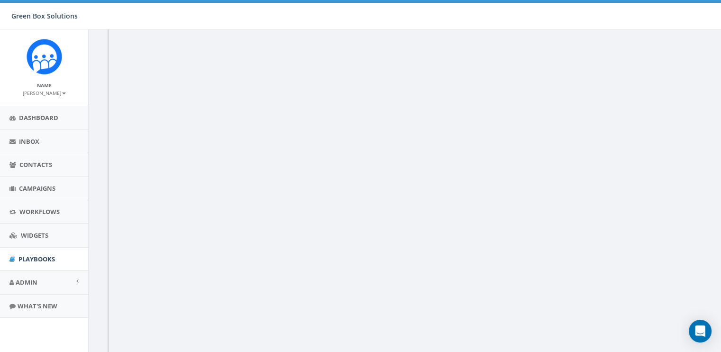
scroll to position [199, 0]
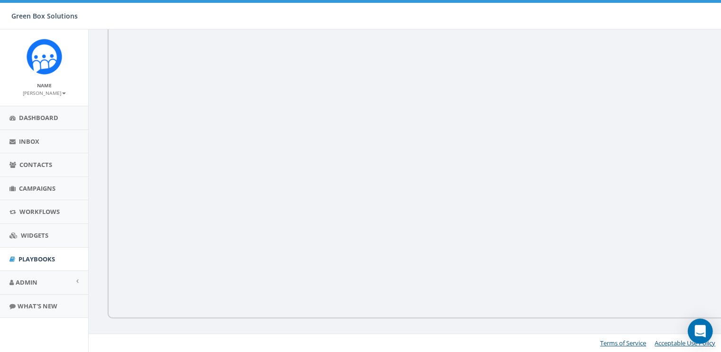
click at [694, 333] on div "Open Intercom Messenger" at bounding box center [700, 331] width 25 height 25
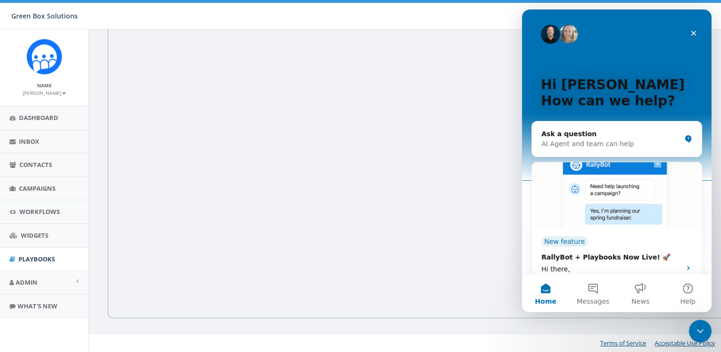
scroll to position [0, 0]
click at [603, 144] on div "AI Agent and team can help" at bounding box center [611, 144] width 139 height 10
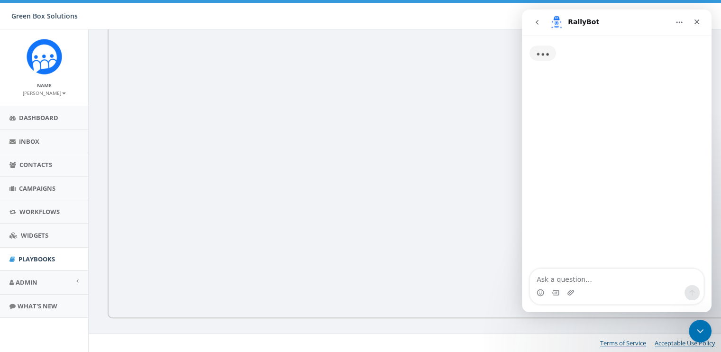
click at [564, 277] on textarea "Ask a question…" at bounding box center [617, 277] width 174 height 16
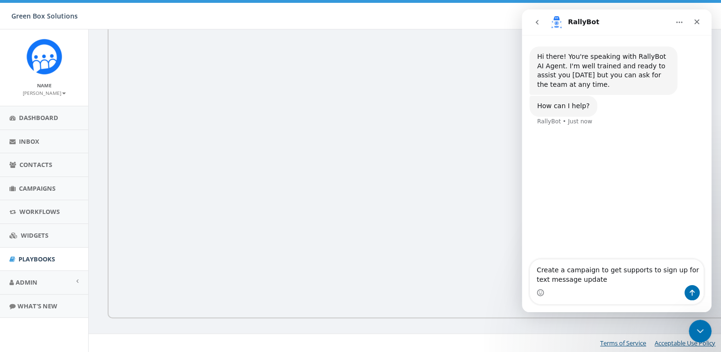
type textarea "Create a campaign to get supports to sign up for text message updates"
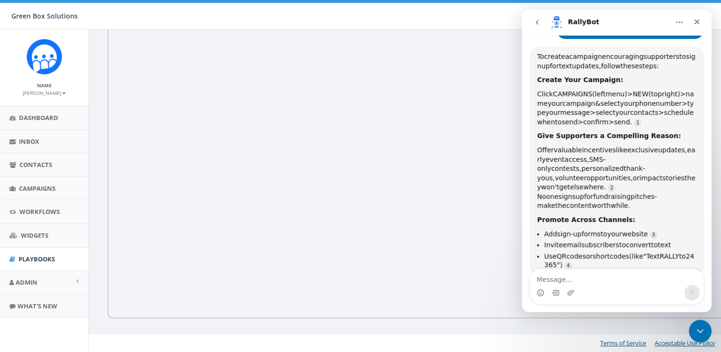
scroll to position [120, 0]
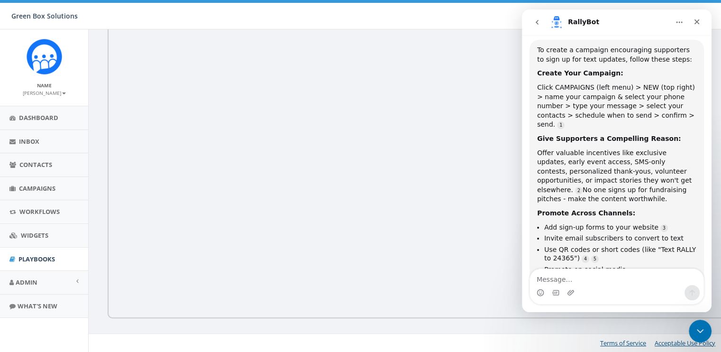
click at [558, 277] on textarea "Message…" at bounding box center [617, 277] width 174 height 16
type textarea "how do I create the short code"
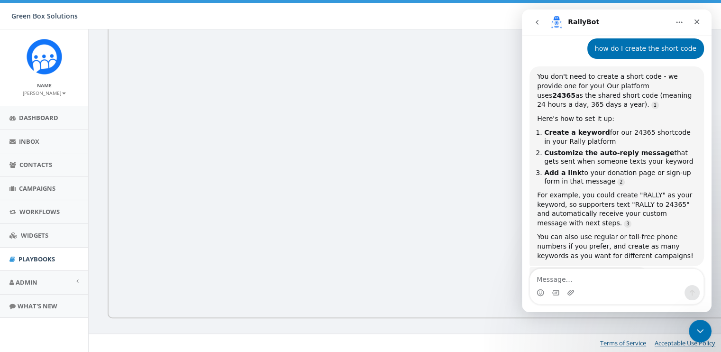
scroll to position [478, 0]
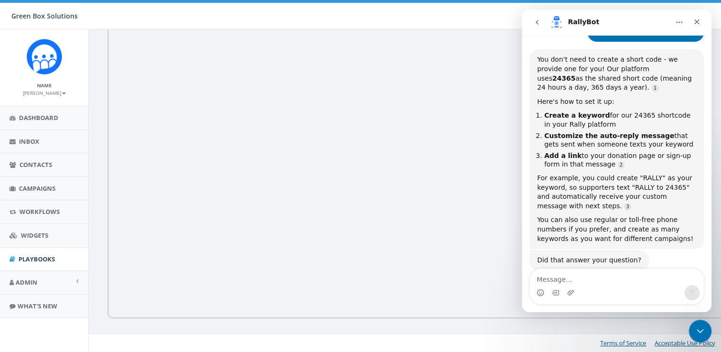
click at [540, 24] on icon "go back" at bounding box center [538, 22] width 8 height 8
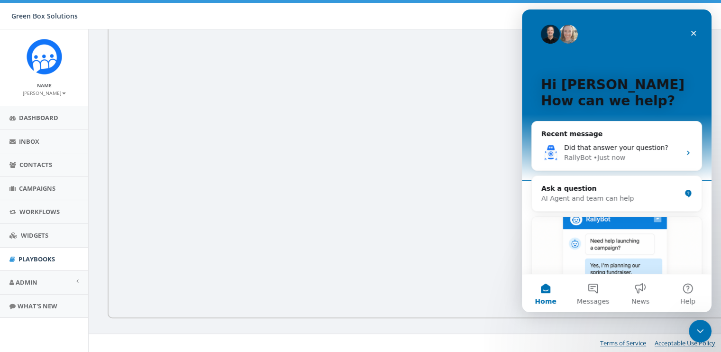
scroll to position [0, 0]
click at [42, 185] on span "Campaigns" at bounding box center [37, 188] width 37 height 9
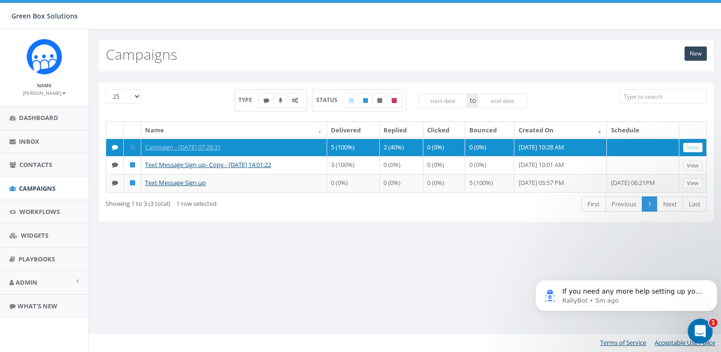
click at [705, 320] on div "Open Intercom Messenger" at bounding box center [698, 329] width 31 height 31
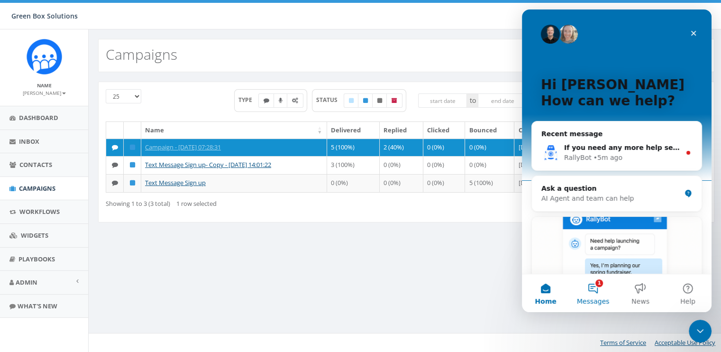
click at [593, 291] on button "1 Messages" at bounding box center [593, 293] width 47 height 38
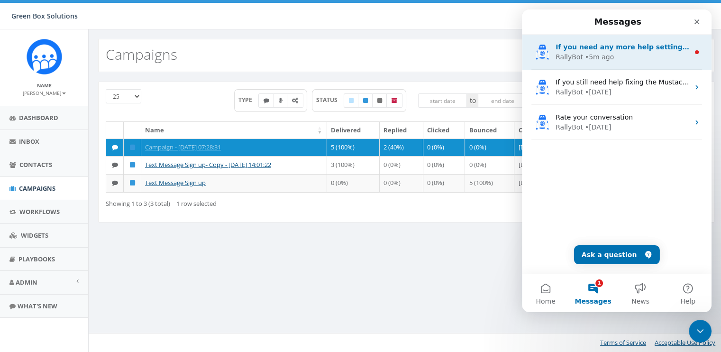
click at [600, 54] on div "• 5m ago" at bounding box center [599, 57] width 29 height 10
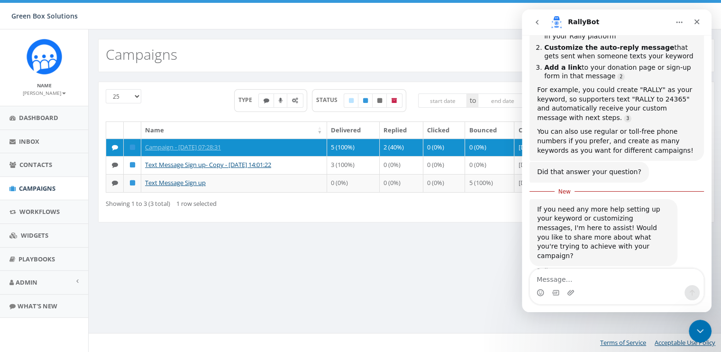
scroll to position [566, 0]
